Goal: Information Seeking & Learning: Learn about a topic

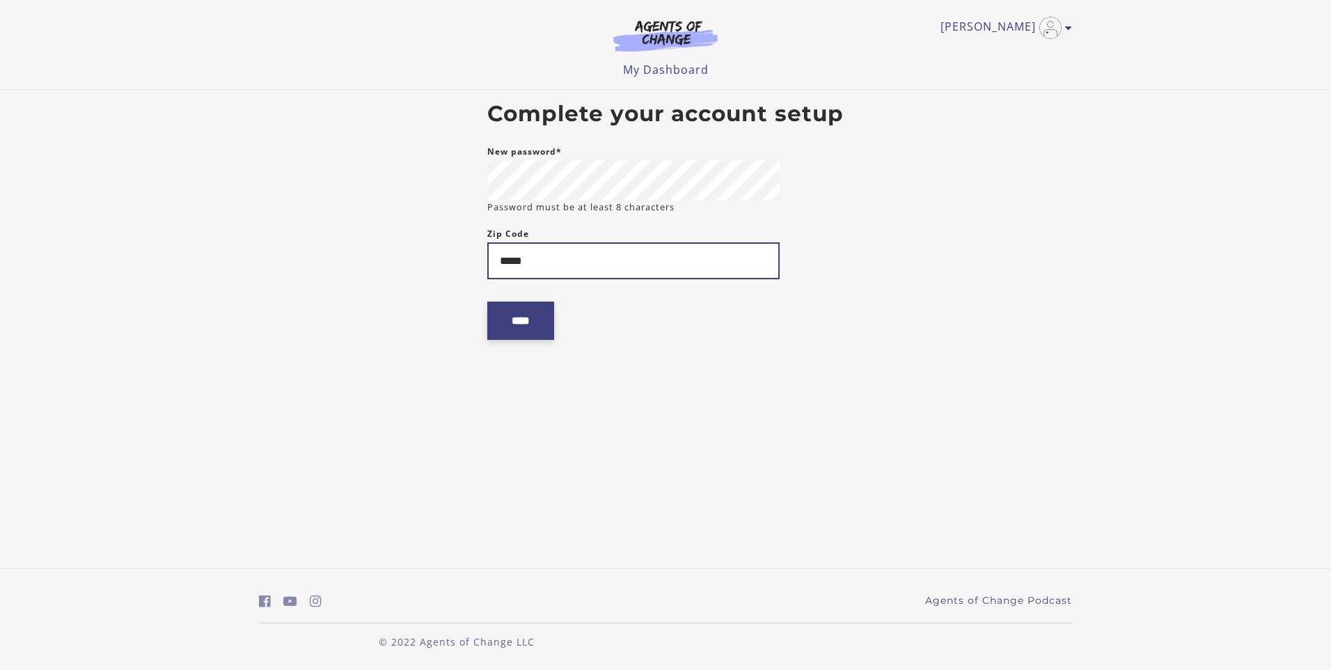
type input "*****"
click at [546, 325] on input "****" at bounding box center [520, 320] width 67 height 38
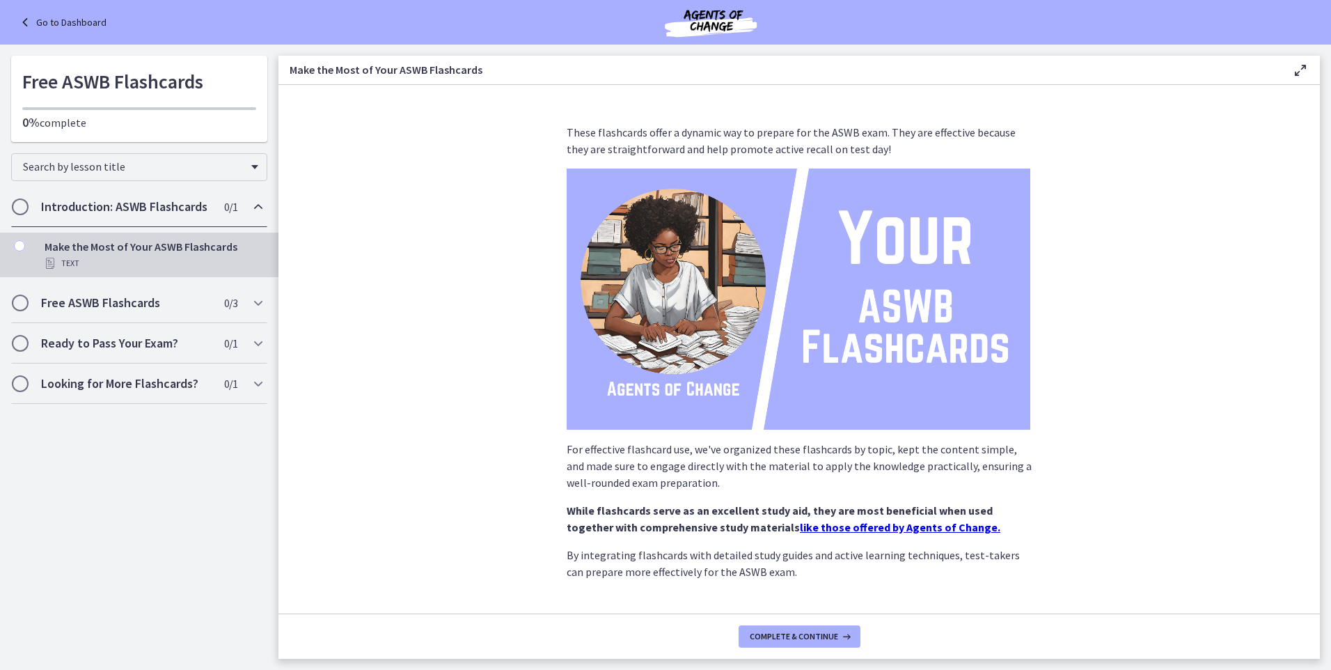
scroll to position [61, 0]
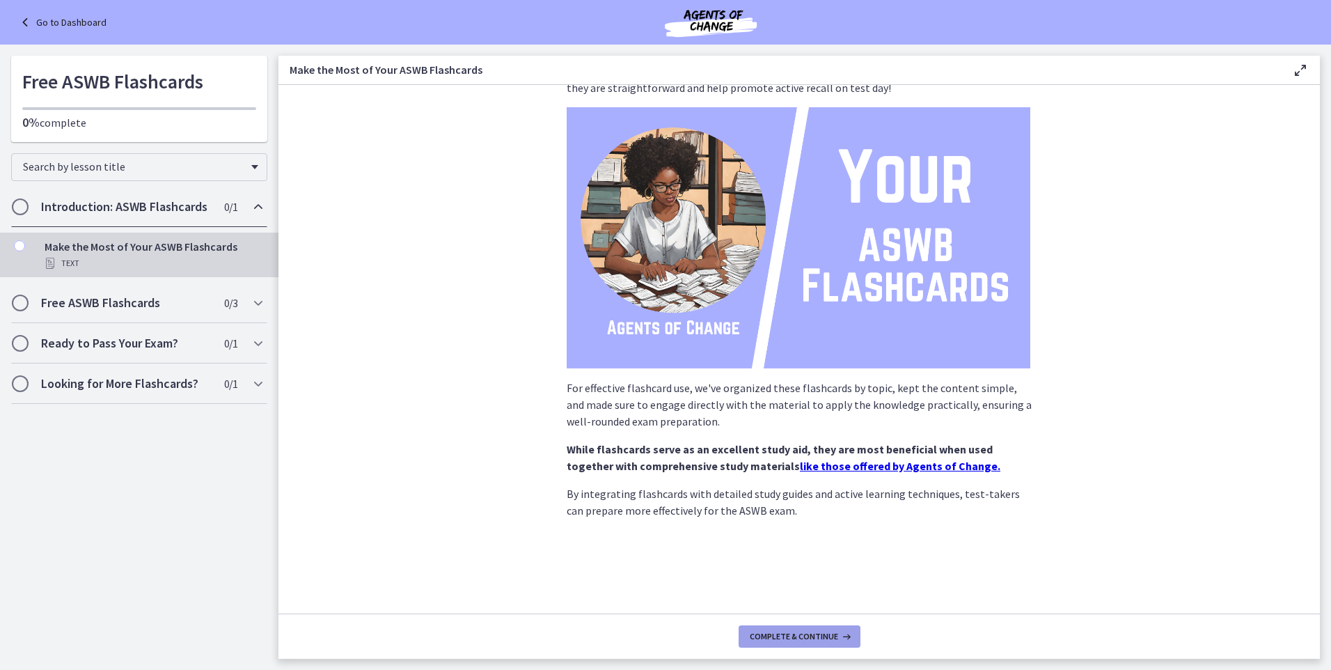
click at [788, 634] on span "Complete & continue" at bounding box center [794, 636] width 88 height 11
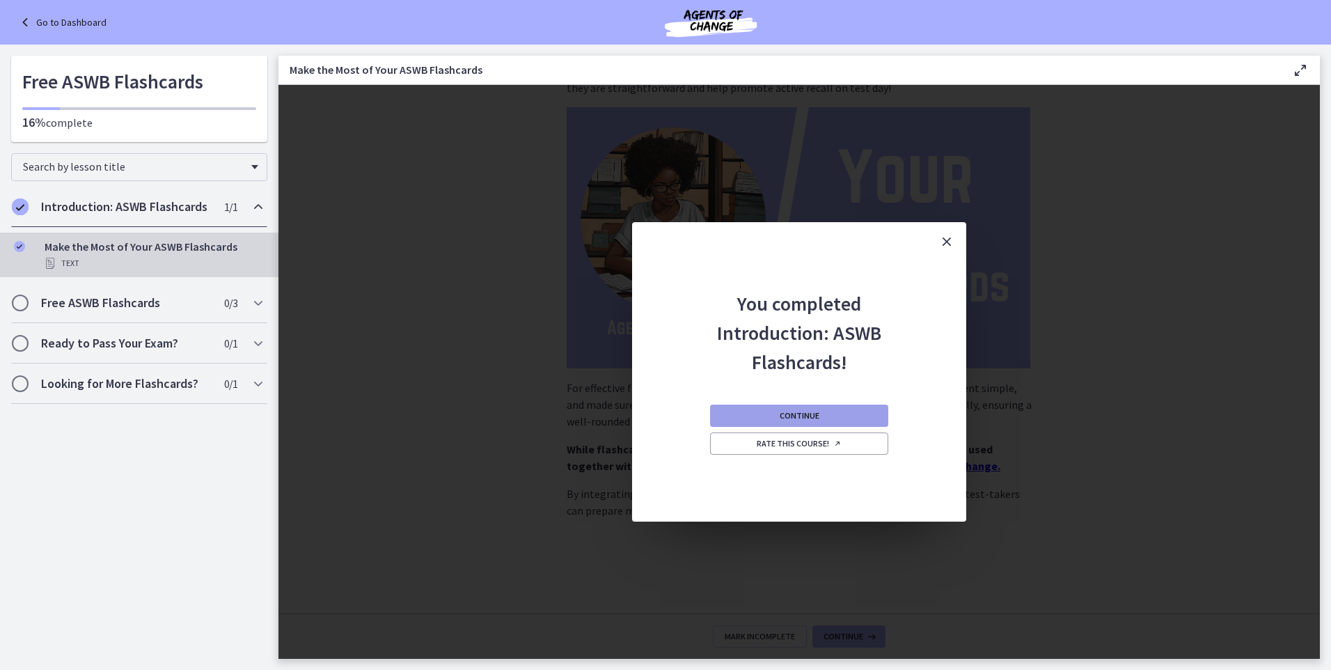
click at [826, 418] on button "Continue" at bounding box center [799, 415] width 178 height 22
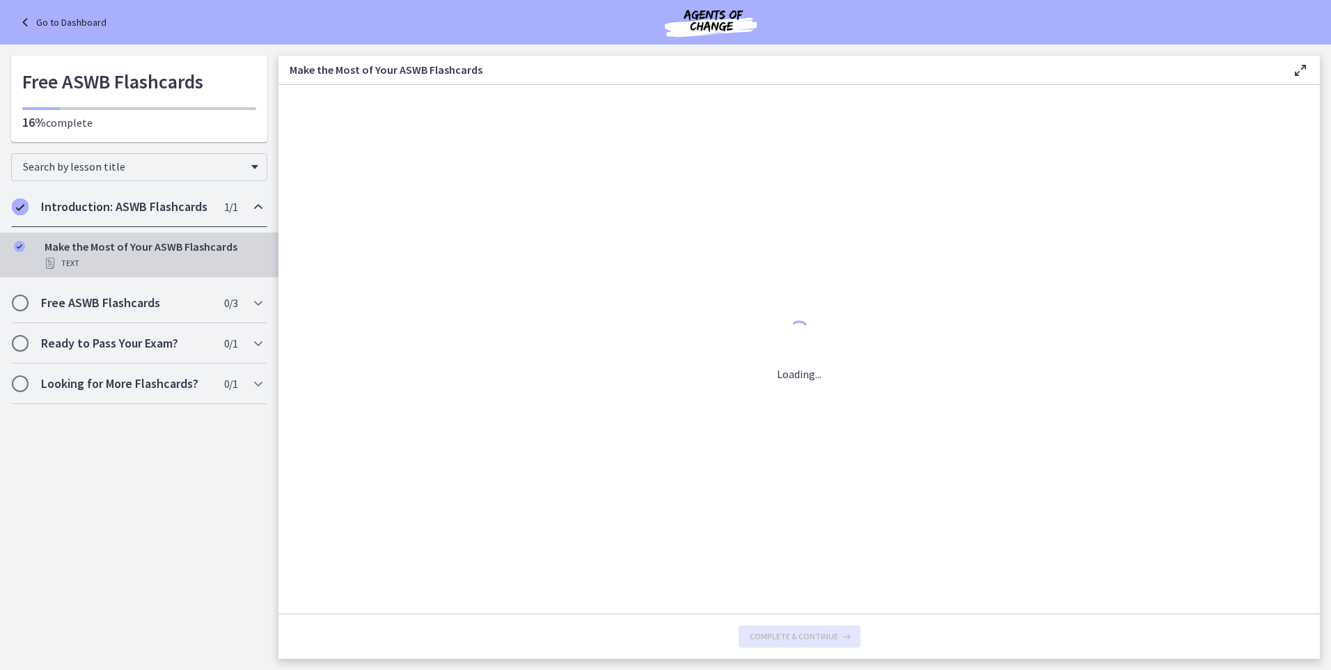
scroll to position [0, 0]
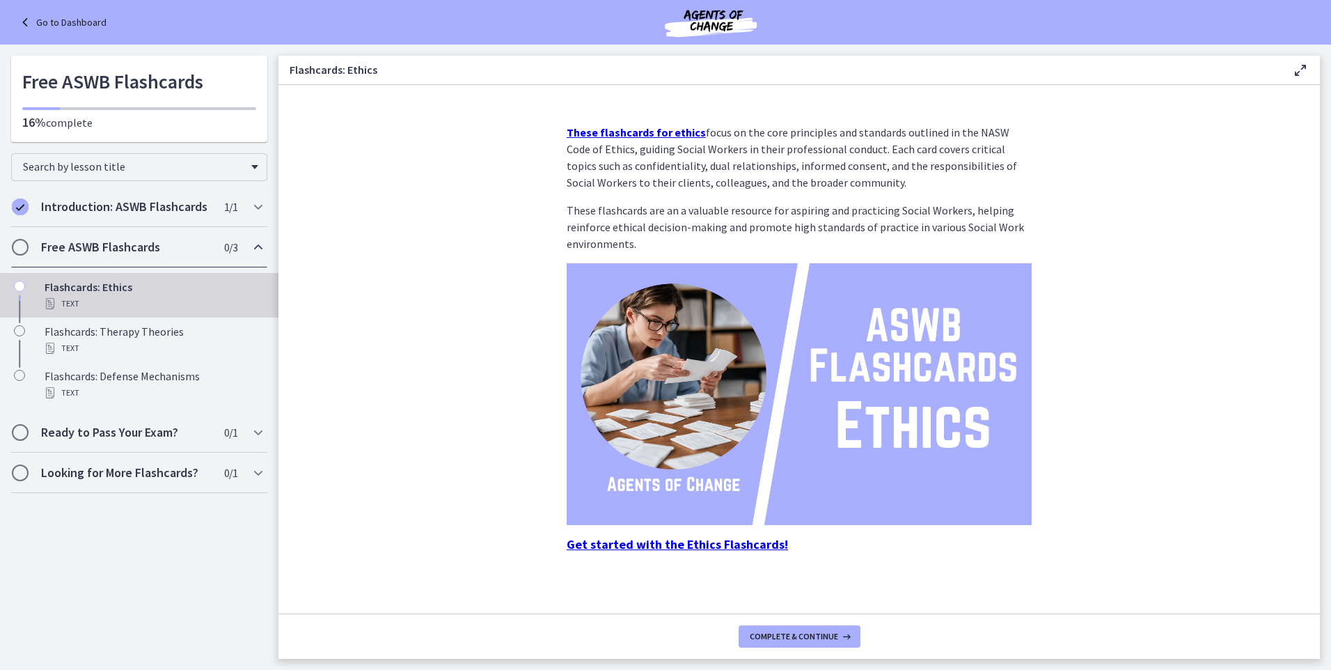
click at [714, 545] on strong "Get started with the Ethics Flashcards!" at bounding box center [677, 544] width 221 height 16
click at [671, 135] on strong "These flashcards for ethics" at bounding box center [636, 132] width 139 height 14
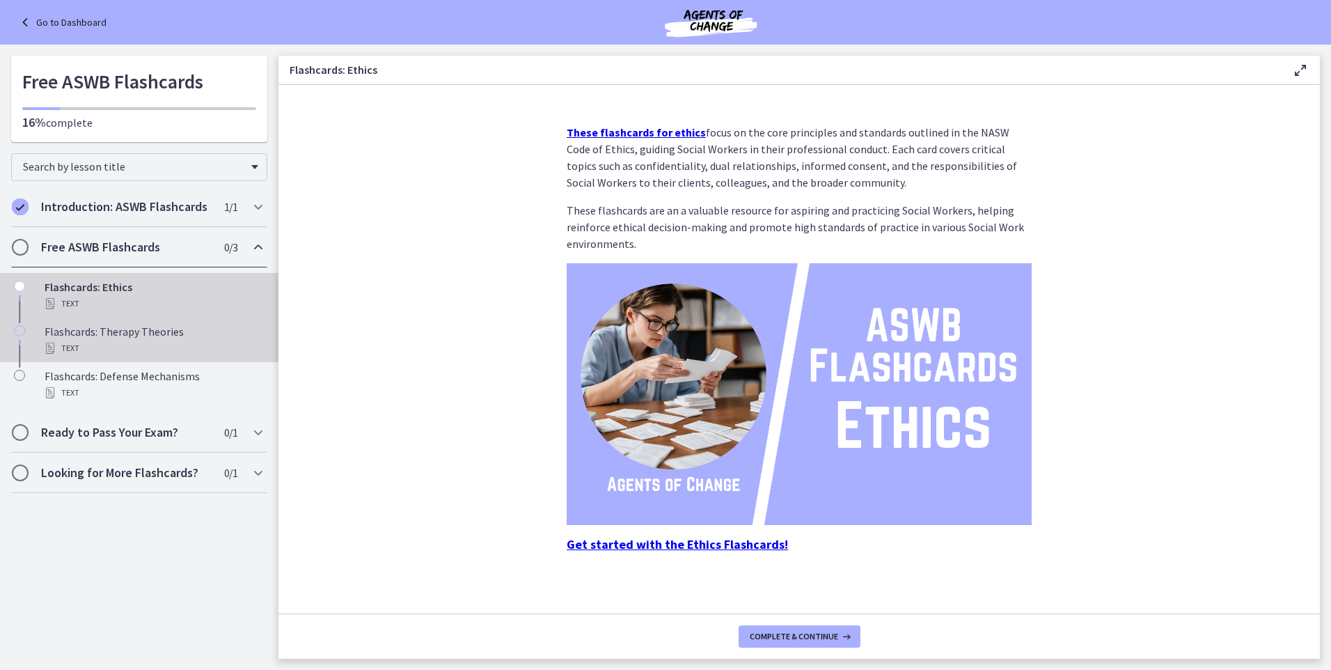
click at [196, 333] on div "Flashcards: Therapy Theories Text" at bounding box center [153, 339] width 217 height 33
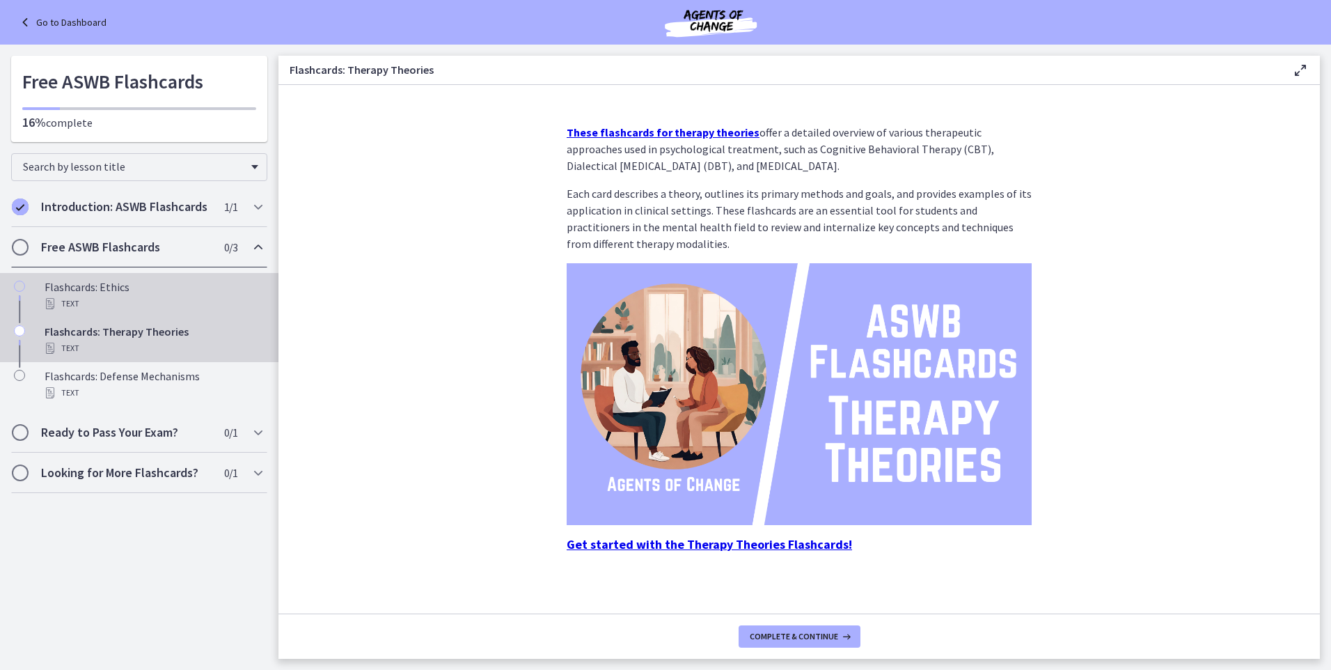
click at [130, 295] on div "Text" at bounding box center [153, 303] width 217 height 17
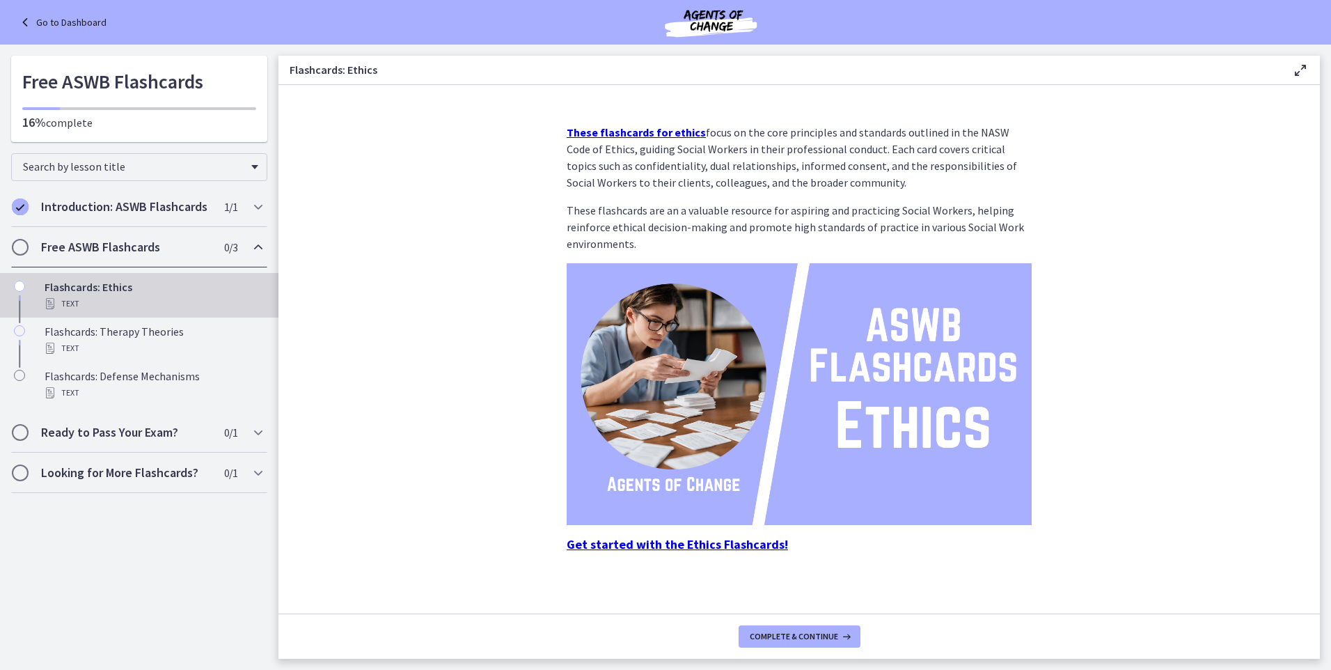
click at [683, 542] on strong "Get started with the Ethics Flashcards!" at bounding box center [677, 544] width 221 height 16
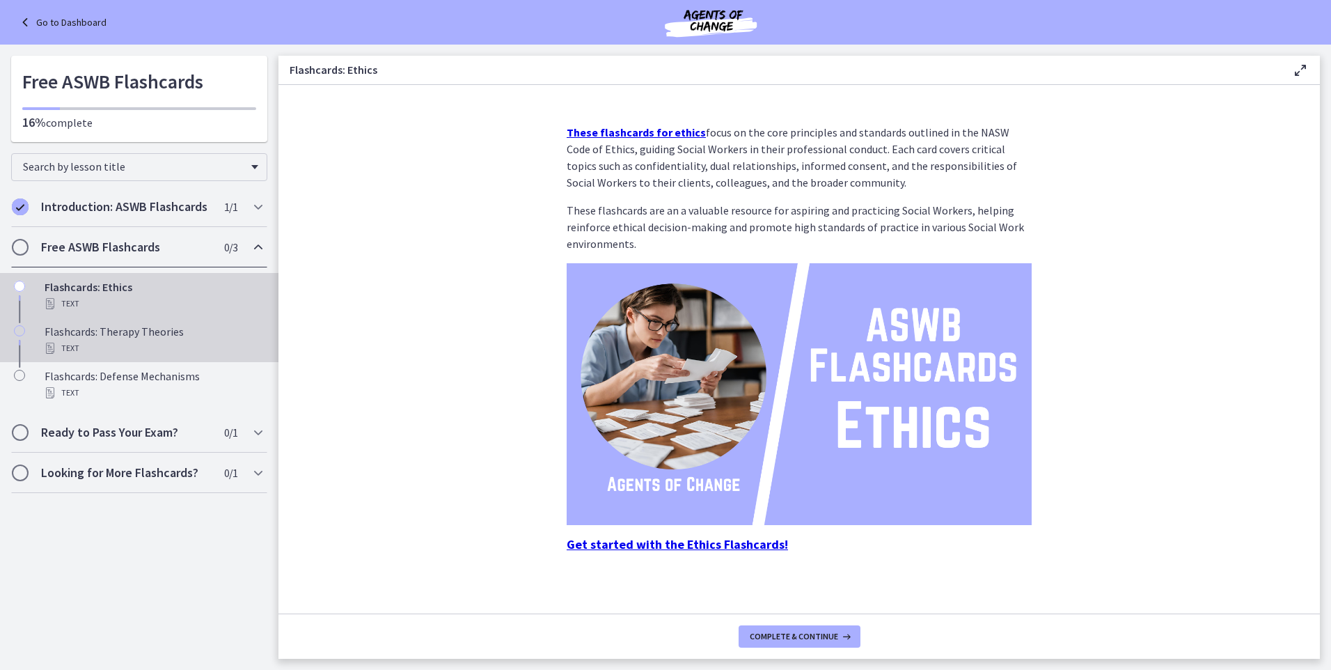
click at [168, 343] on div "Text" at bounding box center [153, 348] width 217 height 17
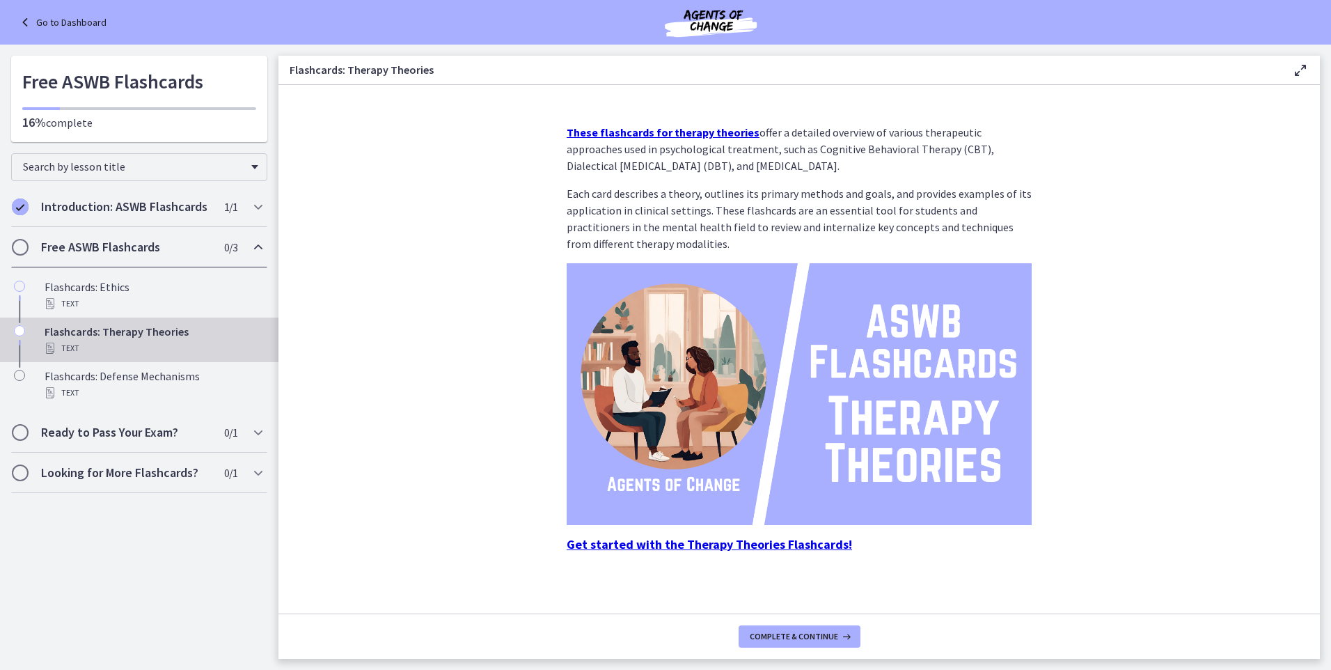
click at [733, 544] on strong "Get started with the Therapy Theories Flashcards!" at bounding box center [709, 544] width 285 height 16
click at [95, 396] on div "Text" at bounding box center [153, 392] width 217 height 17
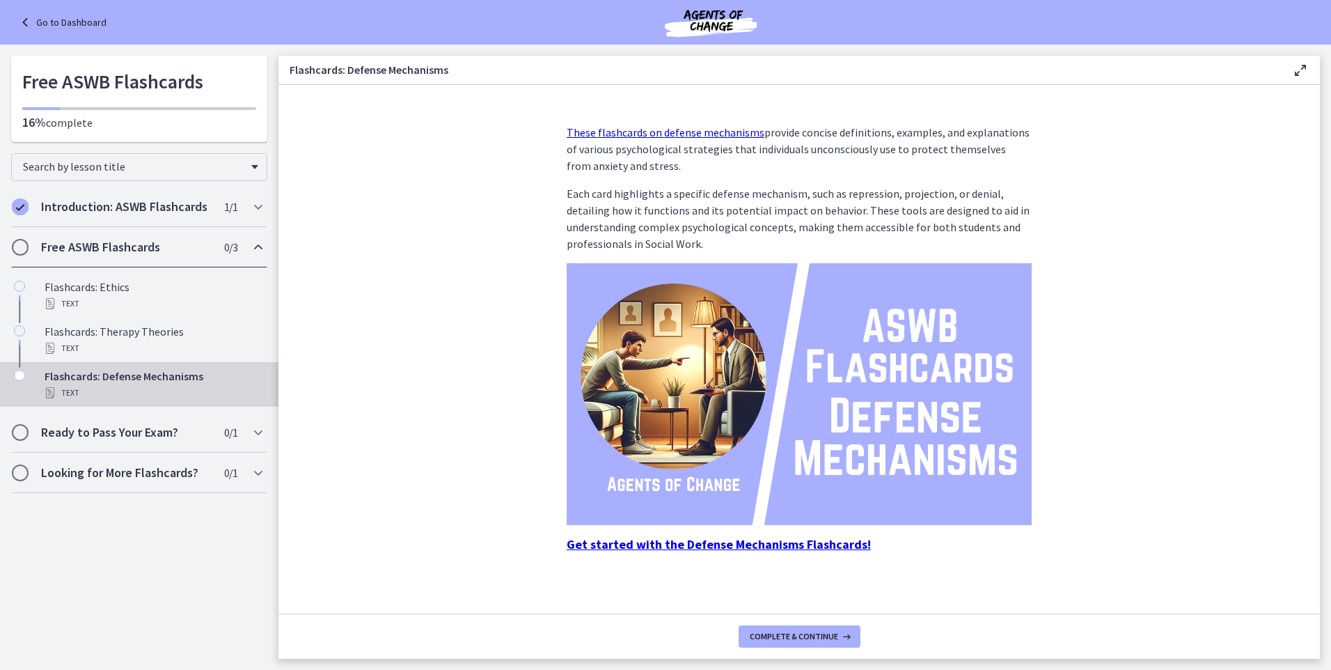
click at [711, 545] on strong "Get started with the Defense Mechanisms Flashcards!" at bounding box center [719, 544] width 304 height 16
